Goal: Obtain resource: Download file/media

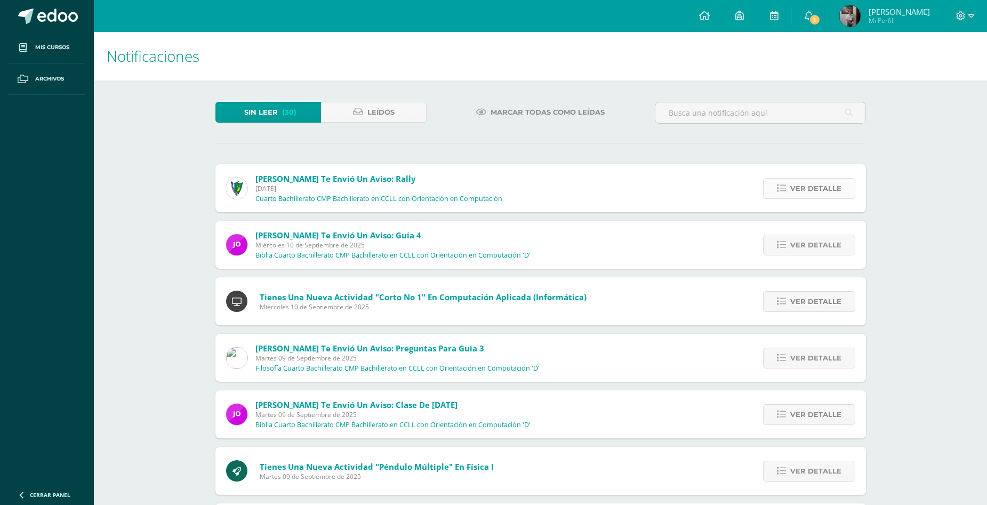
click at [804, 192] on span "Ver detalle" at bounding box center [815, 189] width 51 height 20
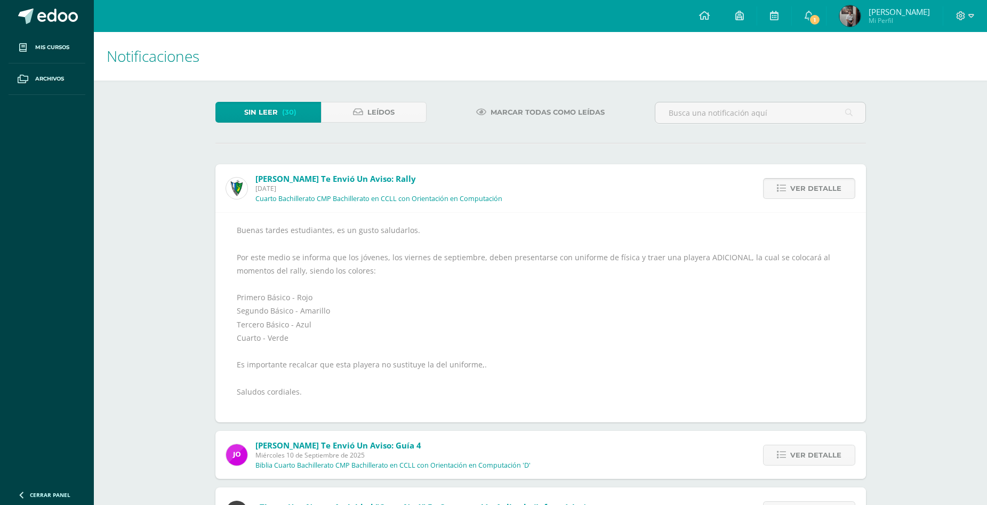
click at [804, 192] on span "Ver detalle" at bounding box center [815, 189] width 51 height 20
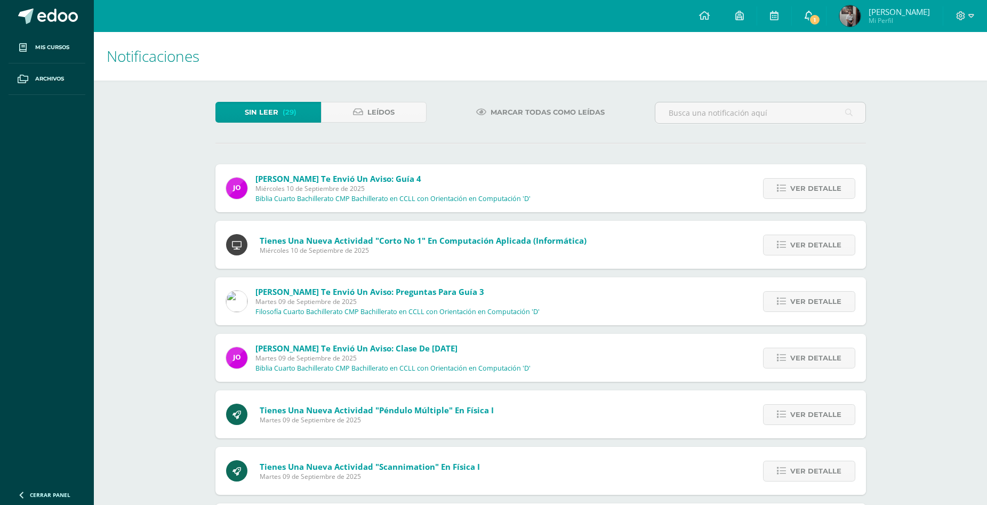
click at [813, 15] on icon at bounding box center [808, 16] width 9 height 10
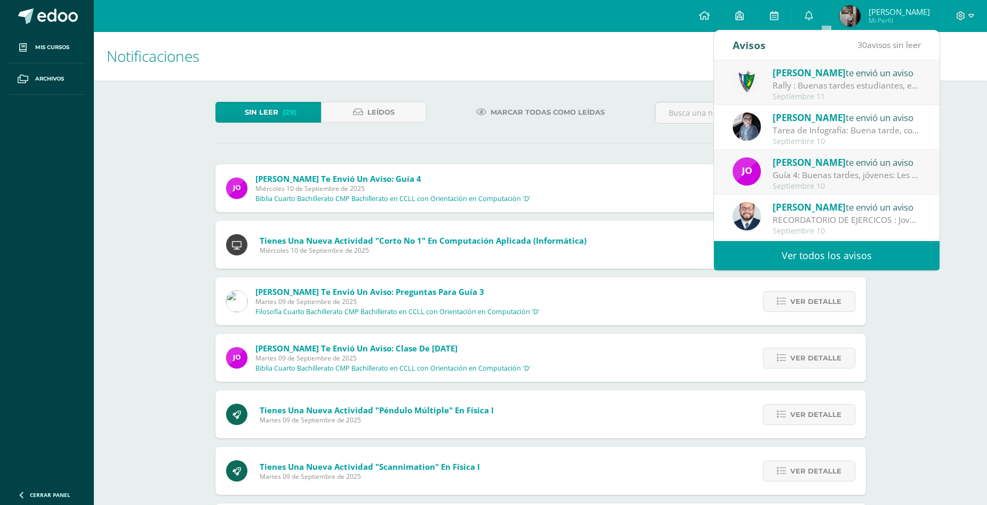
click at [869, 142] on div "Septiembre 10" at bounding box center [846, 141] width 148 height 9
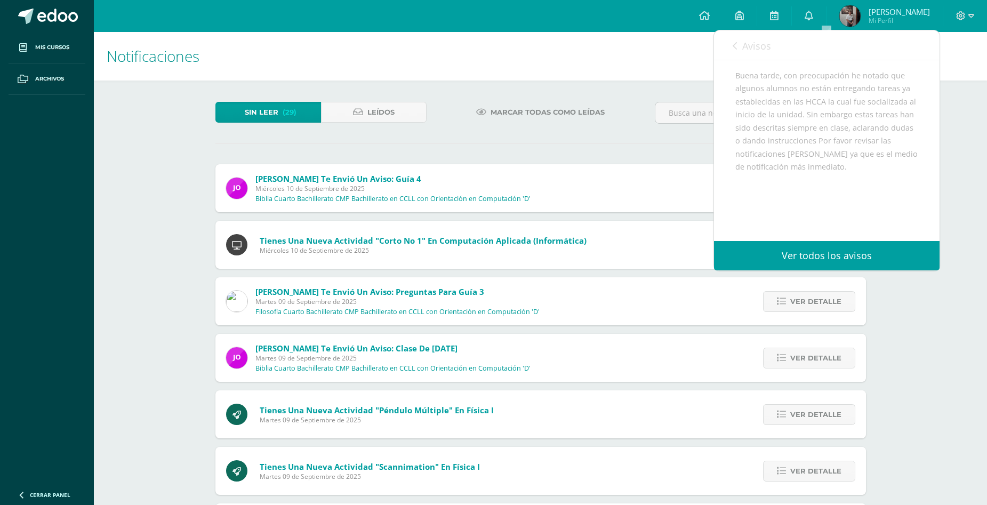
scroll to position [107, 0]
click at [940, 359] on div "Notificaciones Sin leer (29) Leídos Marcar todas como leídas Jorge Lemus te env…" at bounding box center [540, 376] width 893 height 689
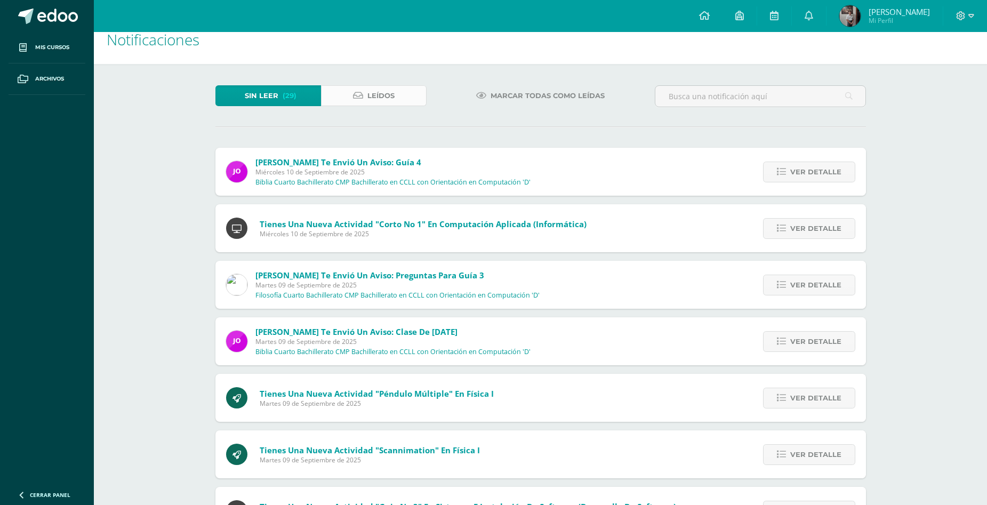
scroll to position [0, 0]
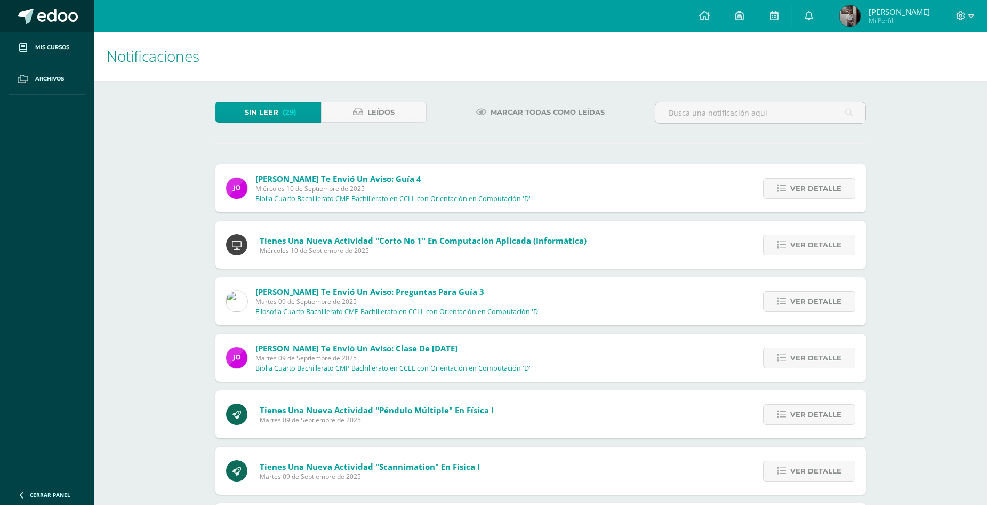
click at [70, 16] on span at bounding box center [57, 17] width 41 height 16
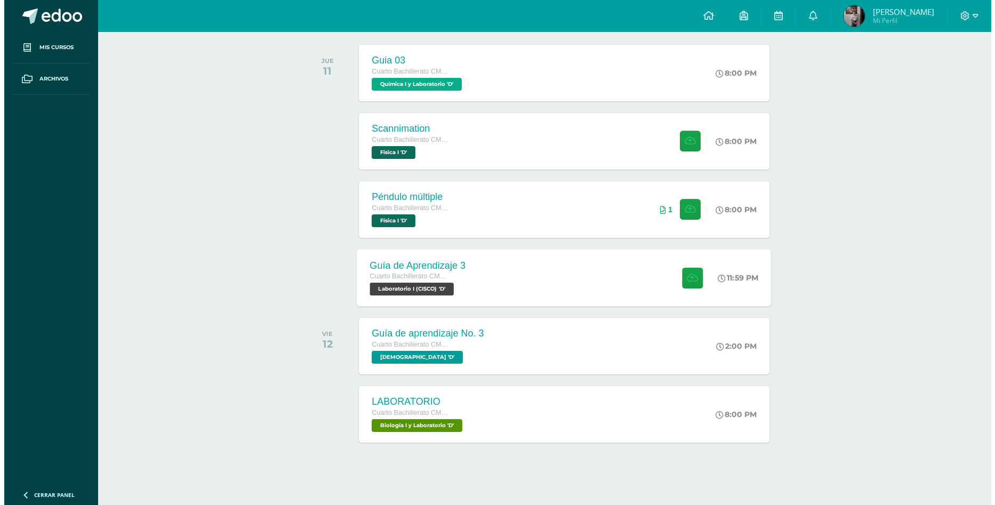
scroll to position [171, 0]
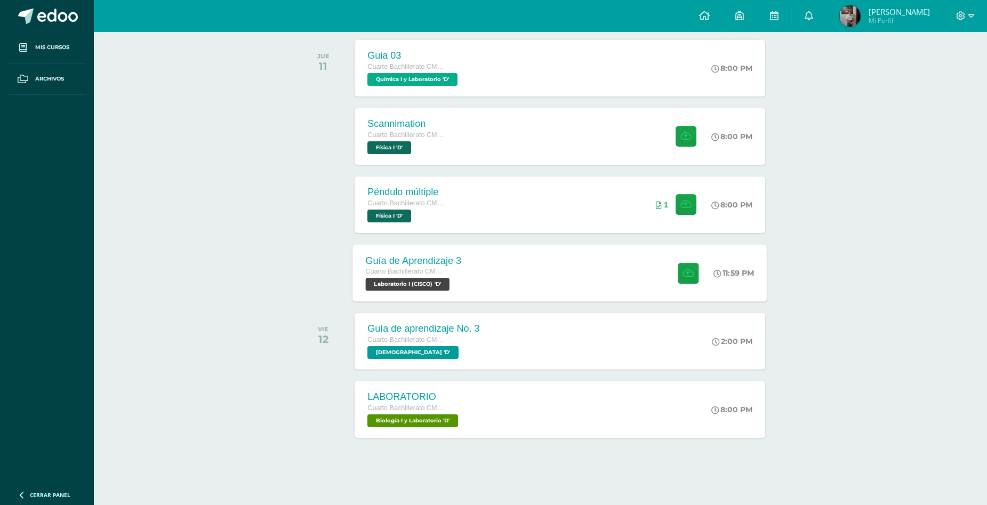
click at [501, 265] on div "Guía de Aprendizaje 3 Cuarto Bachillerato CMP Bachillerato en CCLL con Orientac…" at bounding box center [560, 272] width 414 height 57
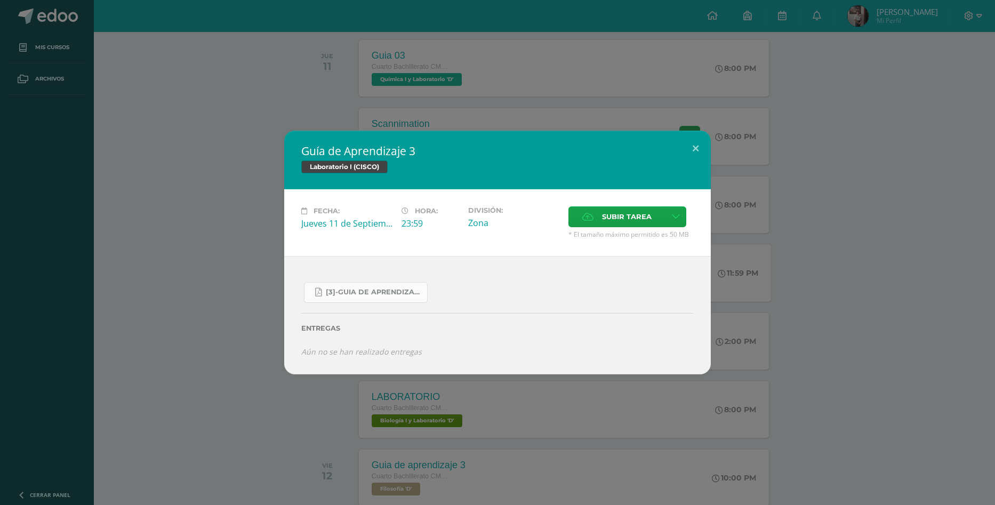
click at [375, 289] on span "[3]-GUIA DE APRENDIZAJE 3 IV [PERSON_NAME] CISCO UNIDAD 4.pdf" at bounding box center [374, 292] width 96 height 9
